Goal: Task Accomplishment & Management: Complete application form

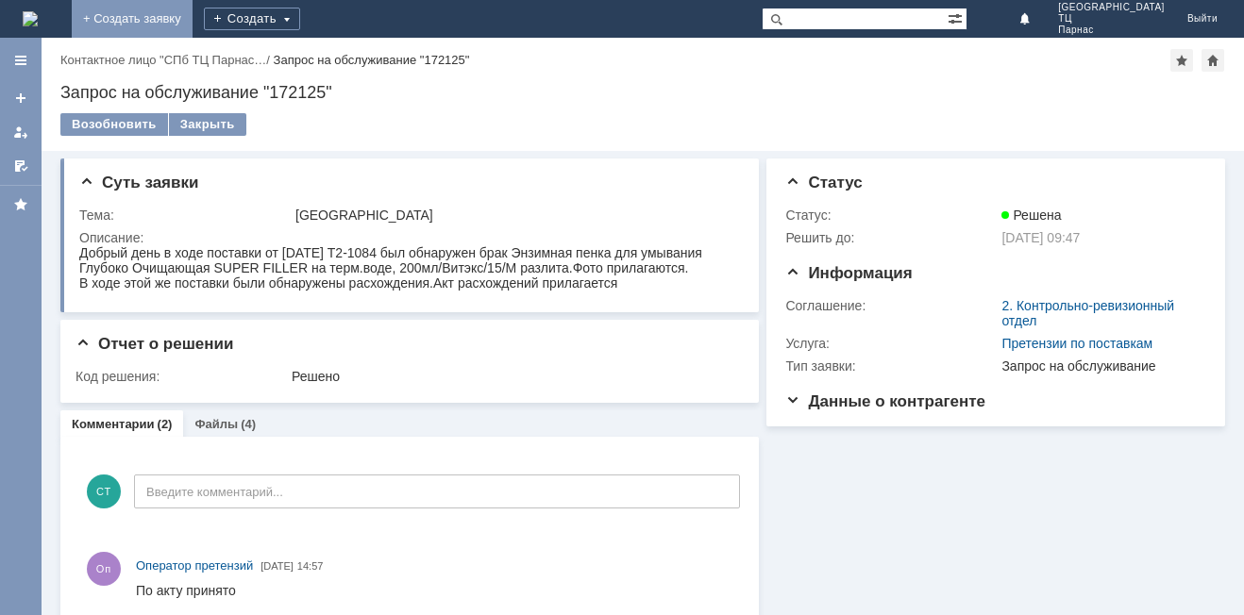
click at [192, 11] on link "+ Создать заявку" at bounding box center [132, 19] width 121 height 38
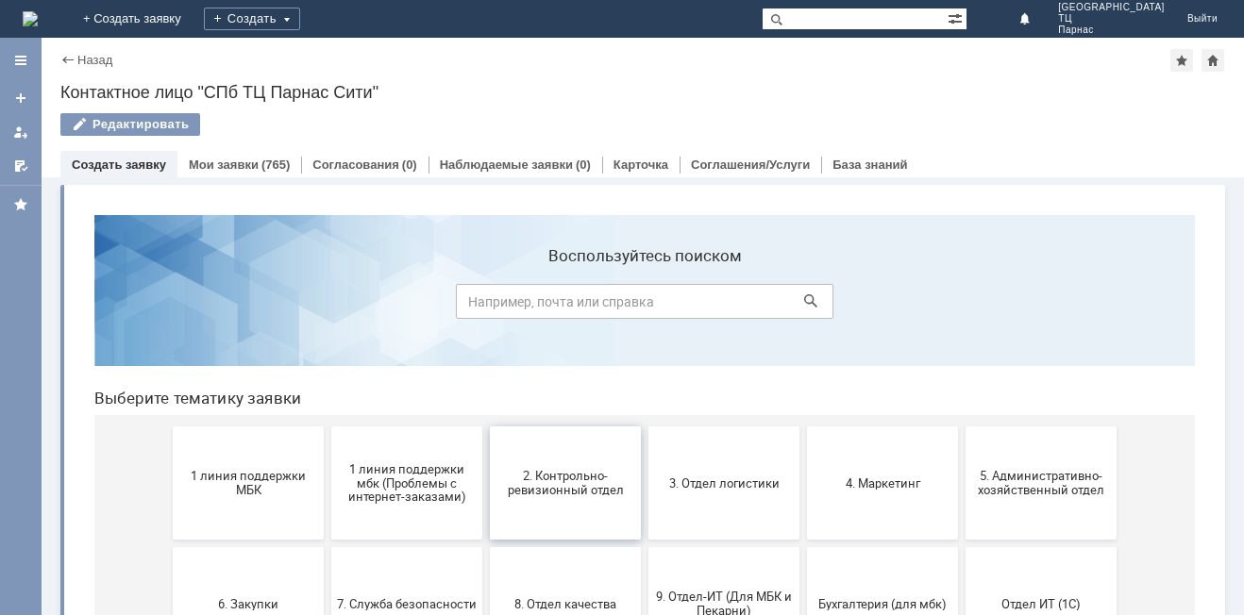
click at [520, 478] on span "2. Контрольно-ревизионный отдел" at bounding box center [565, 483] width 140 height 28
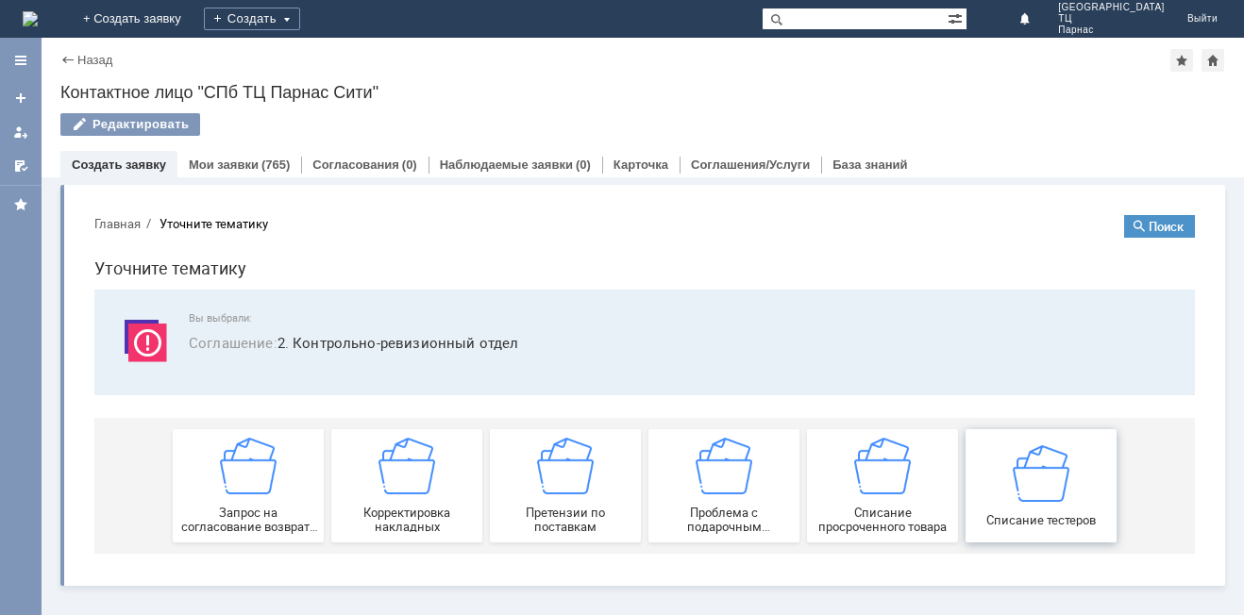
click at [1015, 495] on img at bounding box center [1040, 472] width 57 height 57
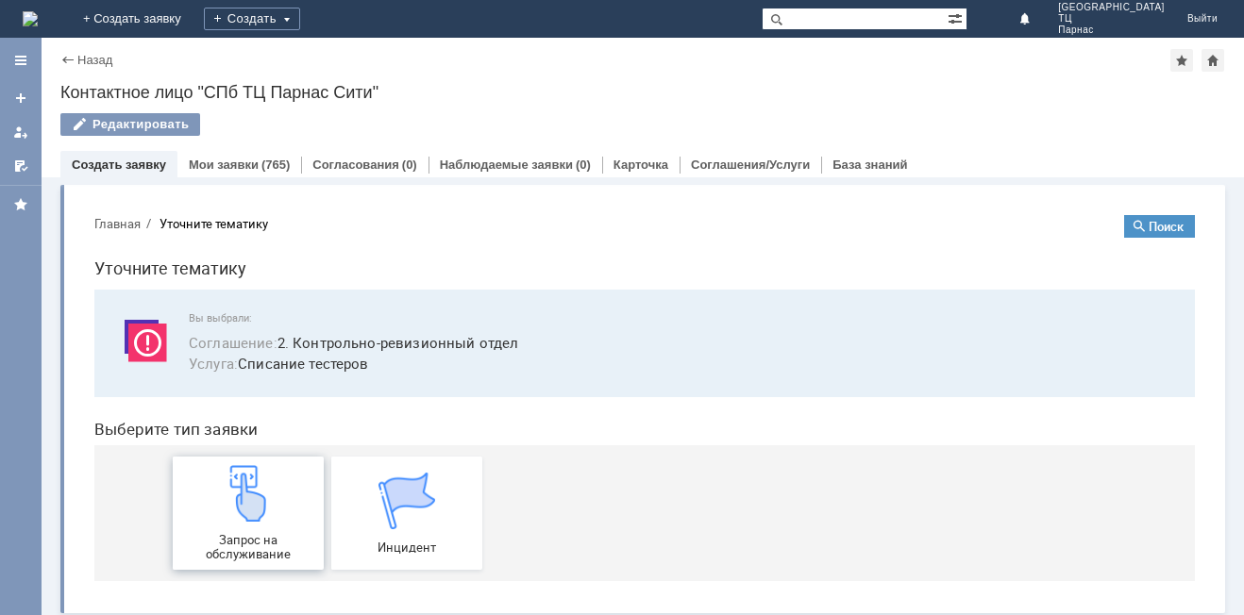
click at [220, 517] on img at bounding box center [248, 493] width 57 height 57
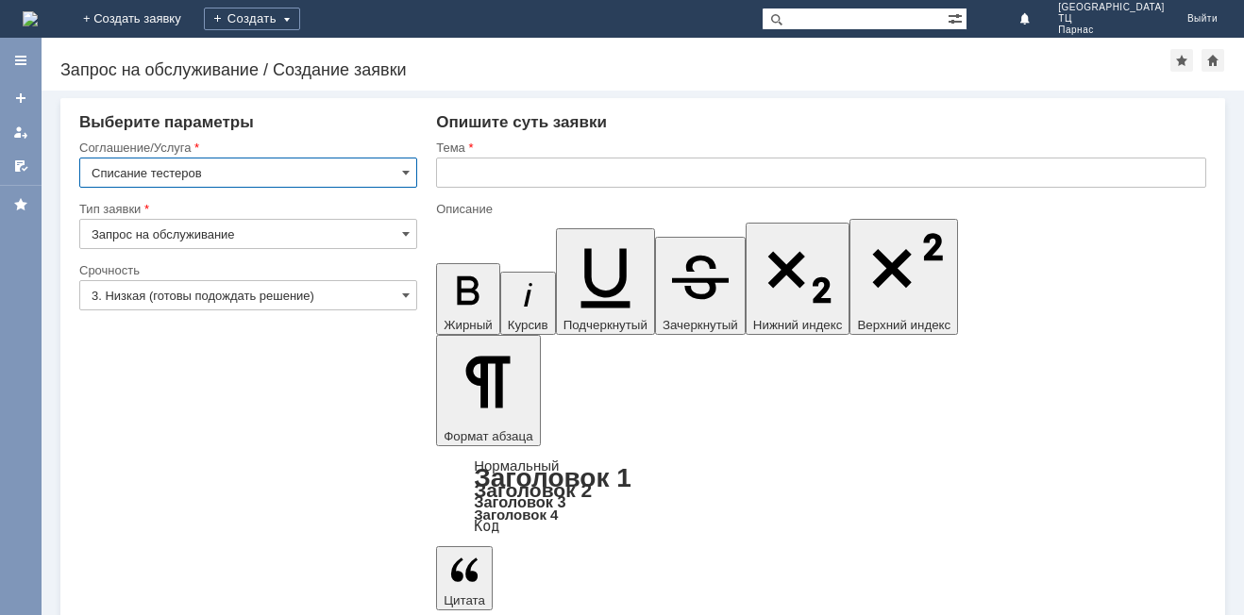
click at [464, 169] on input "text" at bounding box center [821, 173] width 770 height 30
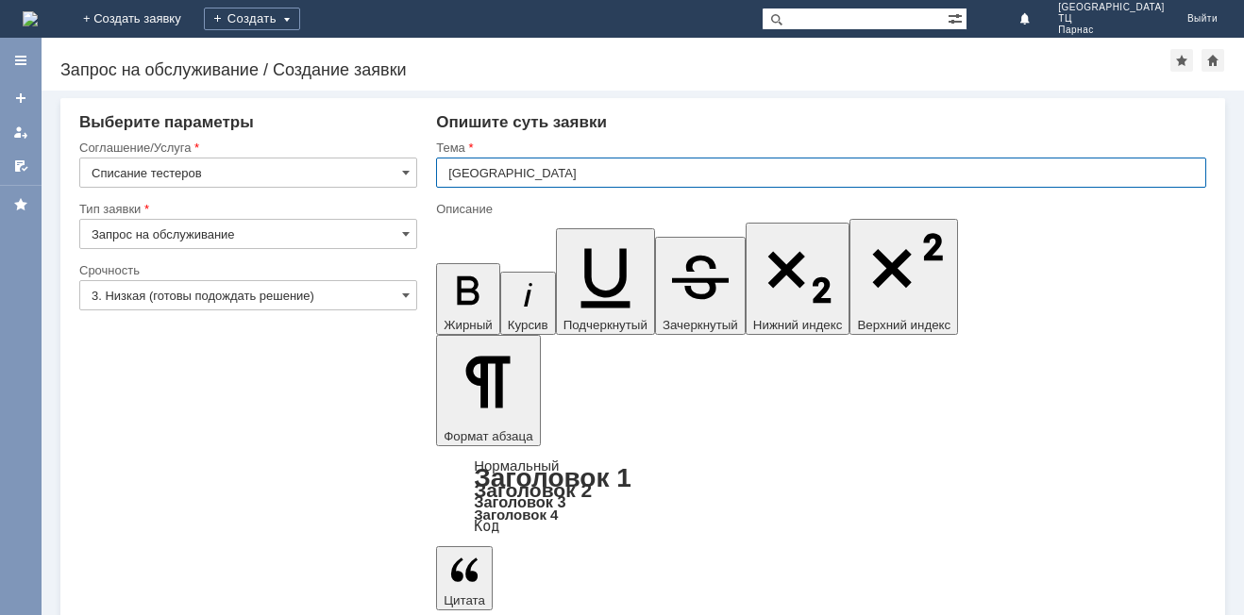
type input "[GEOGRAPHIC_DATA]"
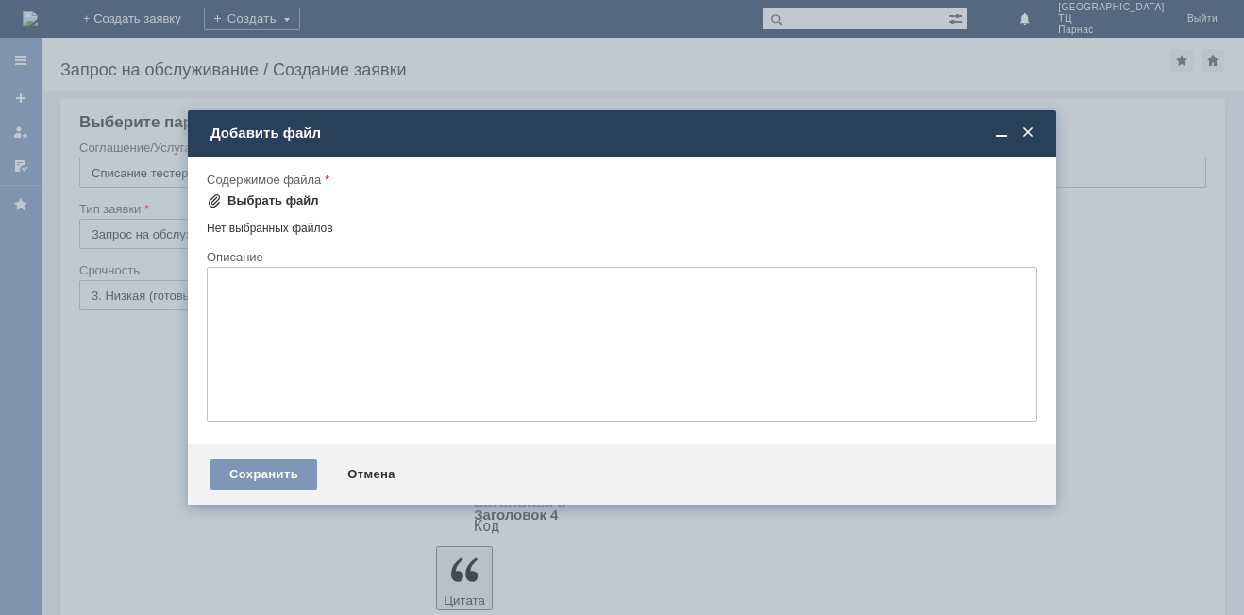
click at [271, 195] on div "Выбрать файл" at bounding box center [273, 200] width 92 height 15
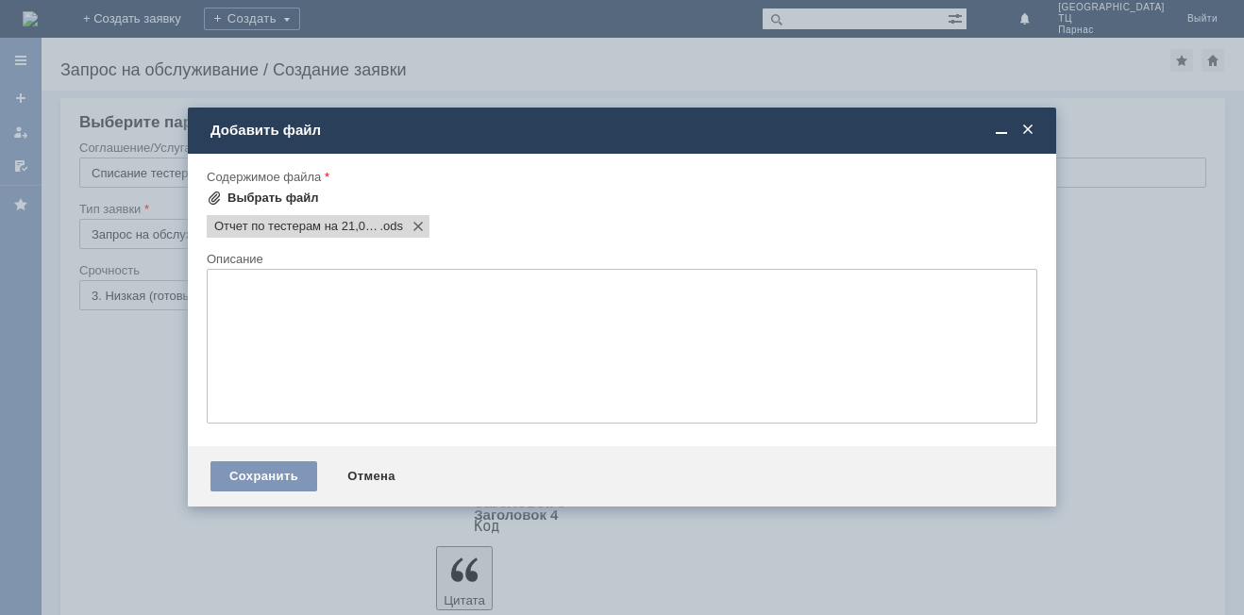
click at [277, 190] on div "Выбрать файл" at bounding box center [263, 198] width 112 height 23
click at [429, 216] on div ".~lock.Отчет по тестерам на 21,08,25 .ods#" at bounding box center [318, 226] width 223 height 23
click at [379, 221] on span ".~lock.Отчет по тестерам на 21,08,25" at bounding box center [296, 226] width 165 height 15
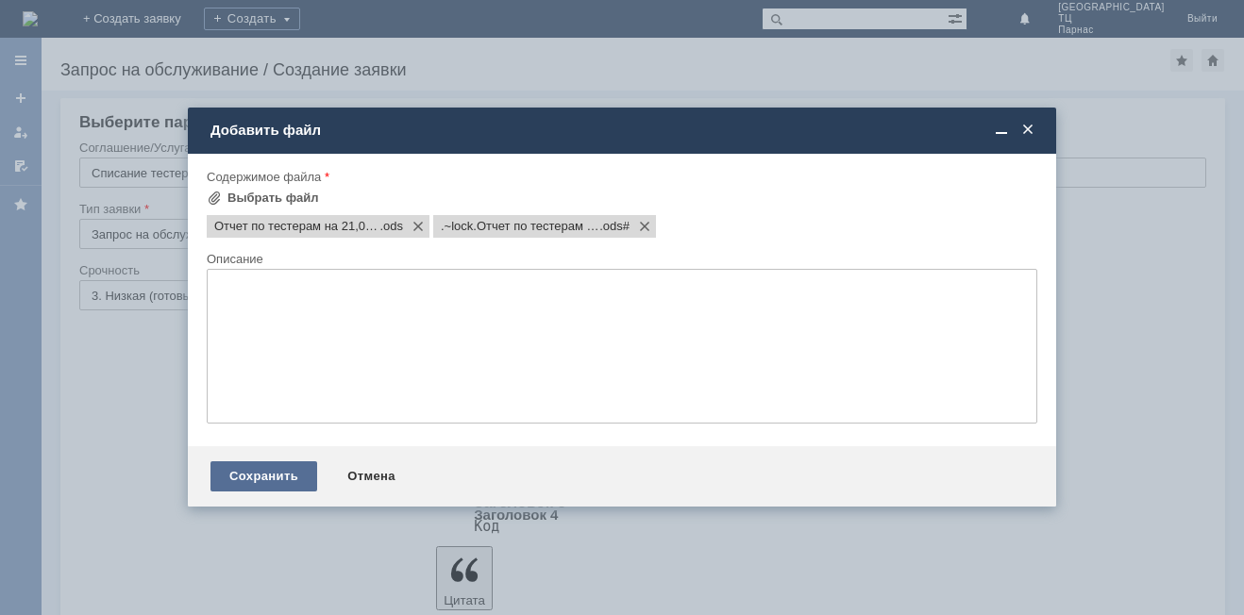
click at [265, 475] on div "Сохранить" at bounding box center [263, 476] width 107 height 30
